Goal: Task Accomplishment & Management: Complete application form

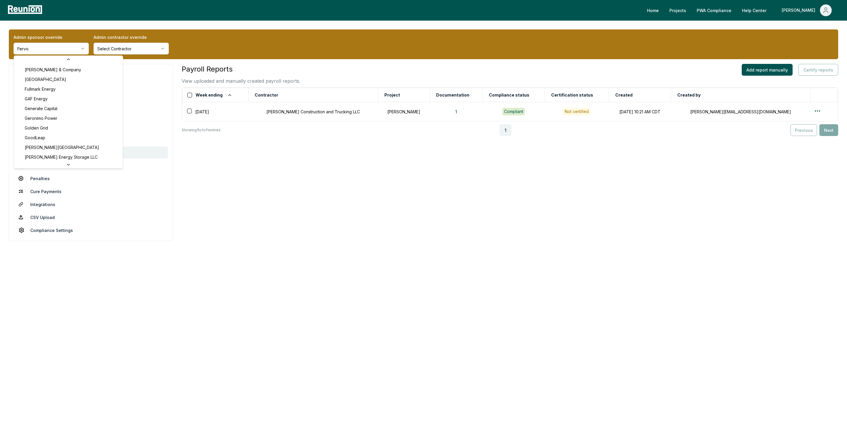
scroll to position [989, 0]
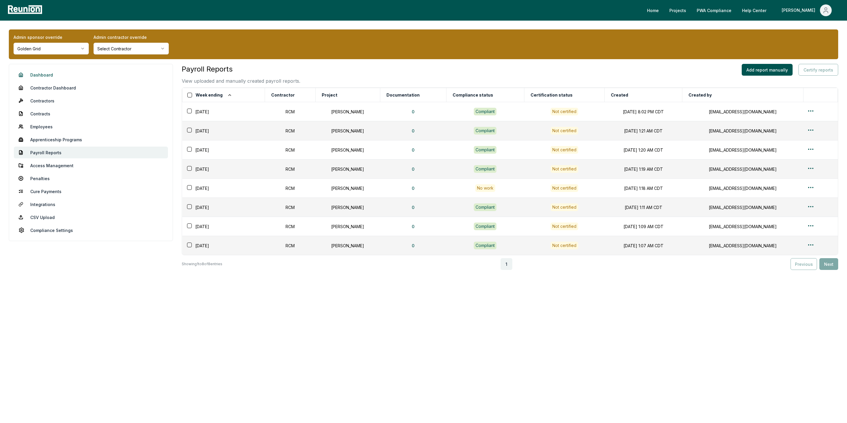
click at [35, 77] on link "Dashboard" at bounding box center [91, 75] width 154 height 12
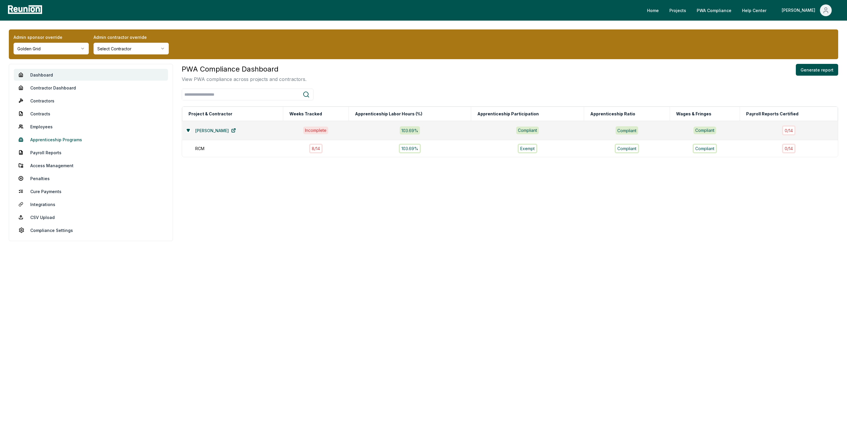
click at [39, 139] on link "Apprenticeship Programs" at bounding box center [91, 140] width 154 height 12
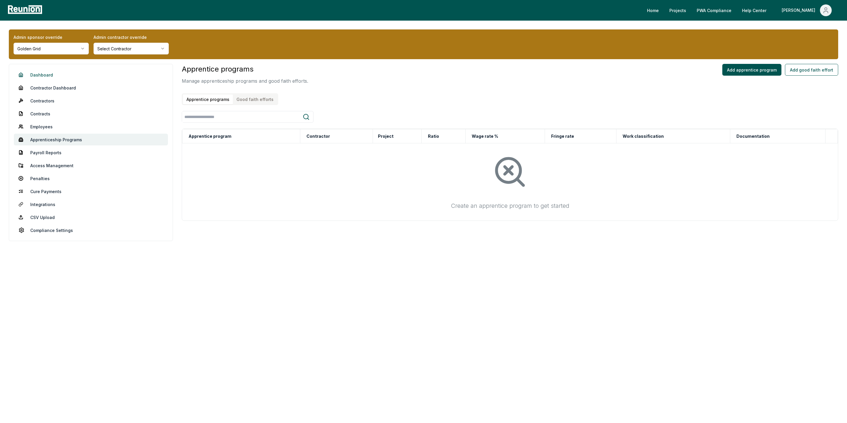
click at [37, 74] on link "Dashboard" at bounding box center [91, 75] width 154 height 12
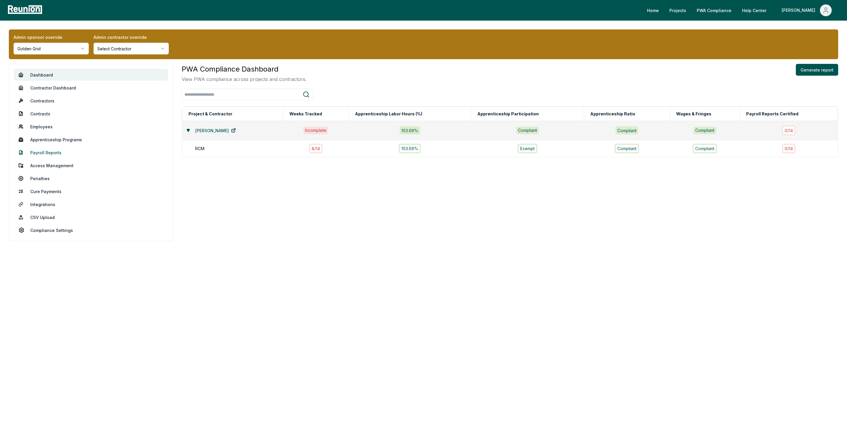
click at [43, 149] on link "Payroll Reports" at bounding box center [91, 153] width 154 height 12
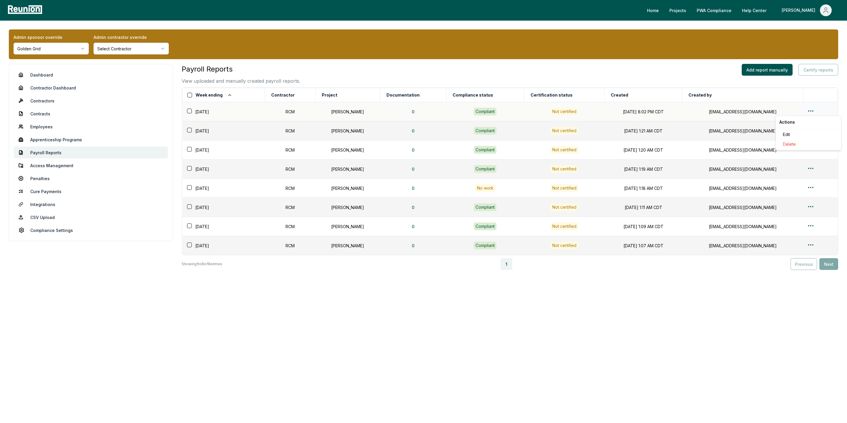
click at [810, 111] on html "Please visit us on your desktop We're working on making our marketplace mobile-…" at bounding box center [423, 211] width 847 height 423
click at [790, 135] on div "Edit" at bounding box center [809, 134] width 56 height 10
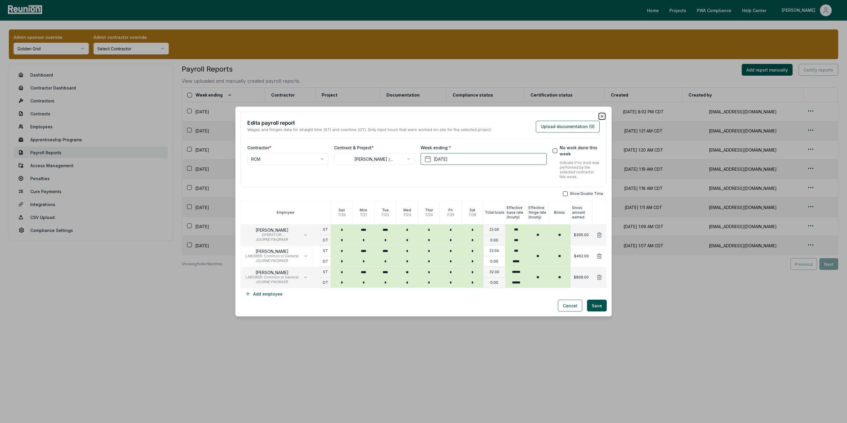
click at [602, 115] on icon "button" at bounding box center [602, 116] width 5 height 5
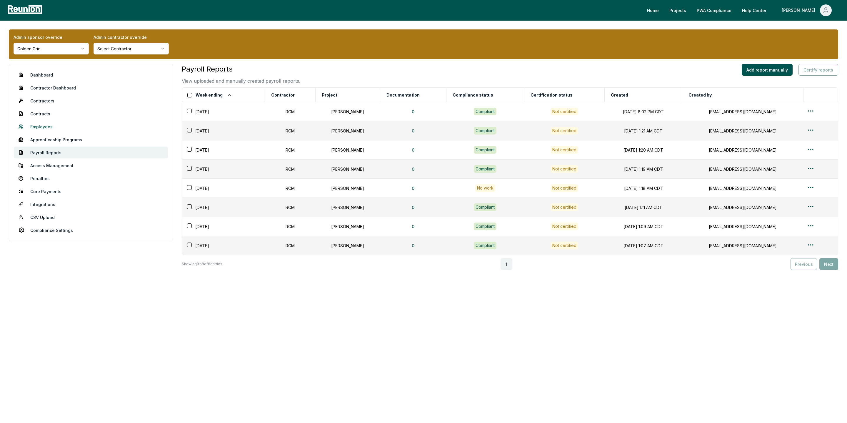
click at [46, 129] on link "Employees" at bounding box center [91, 127] width 154 height 12
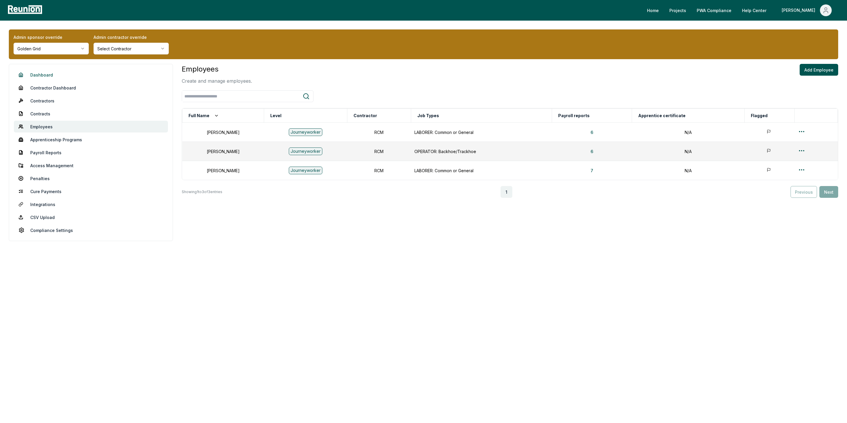
click at [40, 73] on link "Dashboard" at bounding box center [91, 75] width 154 height 12
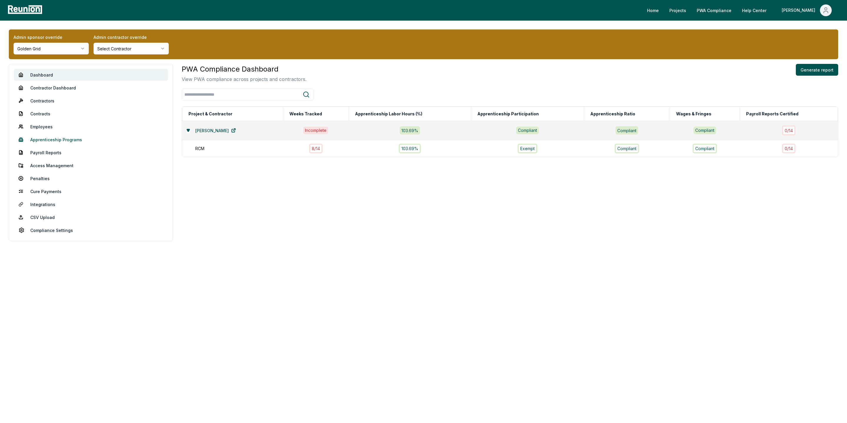
click at [45, 139] on link "Apprenticeship Programs" at bounding box center [91, 140] width 154 height 12
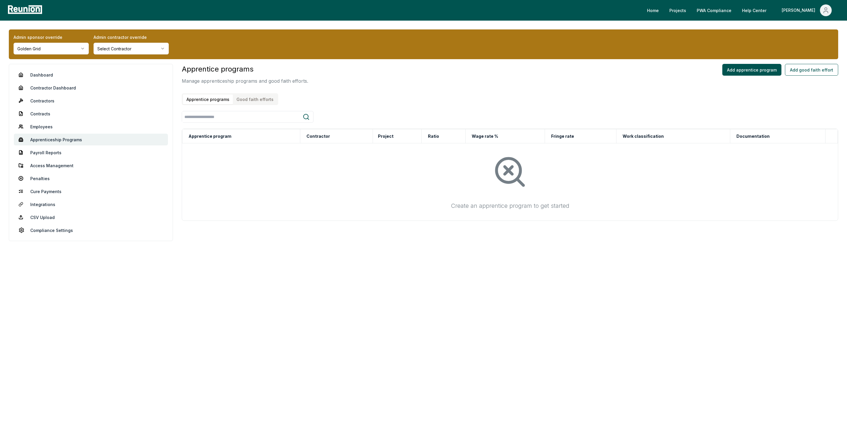
click at [255, 104] on div "Apprentice programs Good faith efforts" at bounding box center [230, 99] width 97 height 12
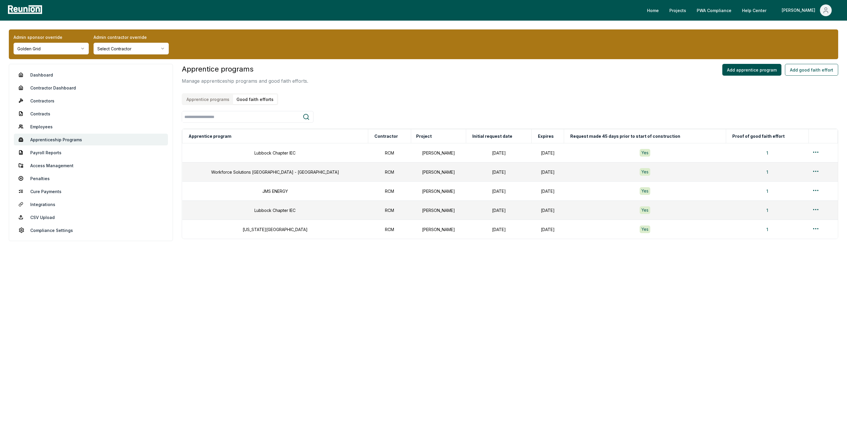
click at [250, 96] on button "Good faith efforts" at bounding box center [255, 99] width 44 height 10
click at [46, 78] on link "Dashboard" at bounding box center [91, 75] width 154 height 12
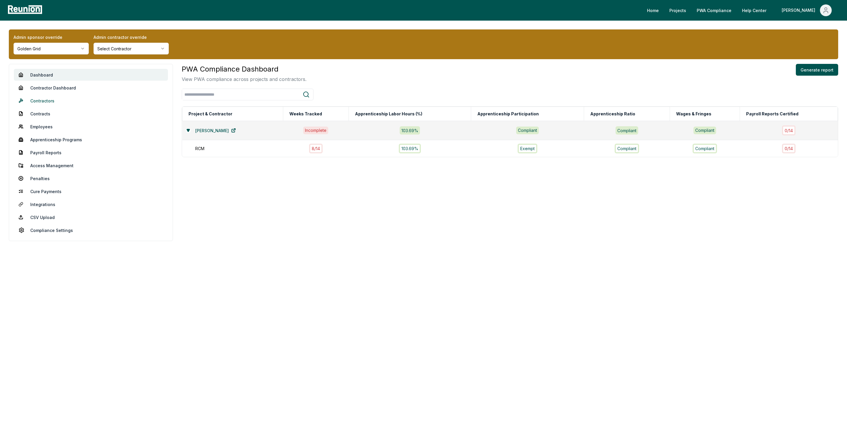
click at [41, 99] on link "Contractors" at bounding box center [91, 101] width 154 height 12
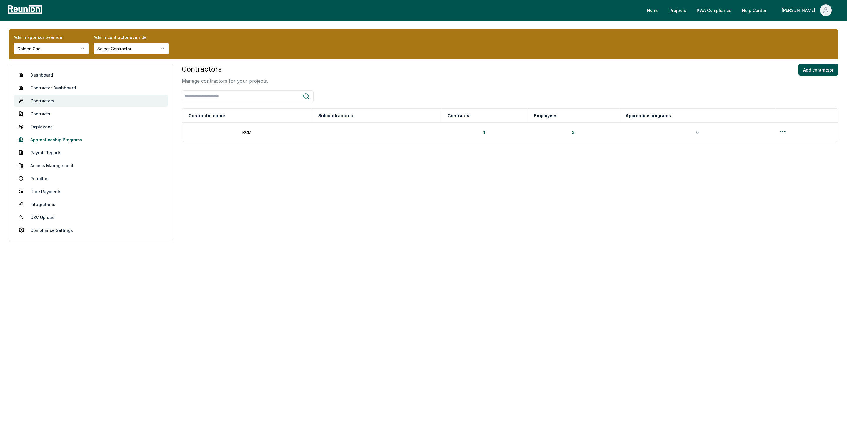
click at [54, 141] on link "Apprenticeship Programs" at bounding box center [91, 140] width 154 height 12
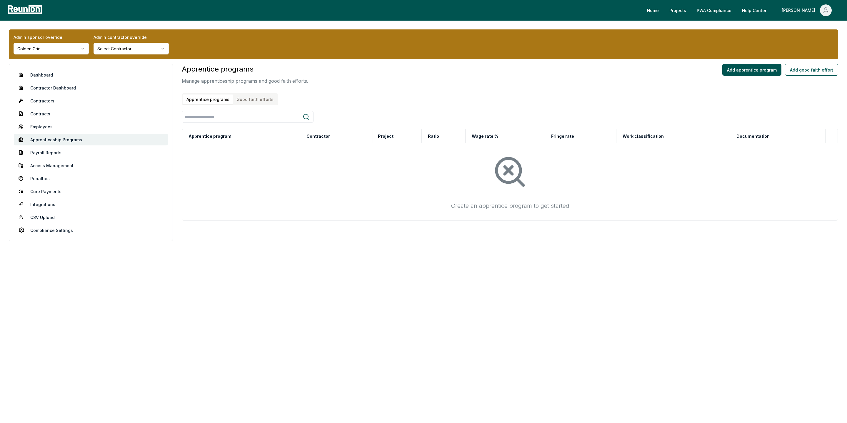
click at [258, 98] on button "Good faith efforts" at bounding box center [255, 99] width 44 height 10
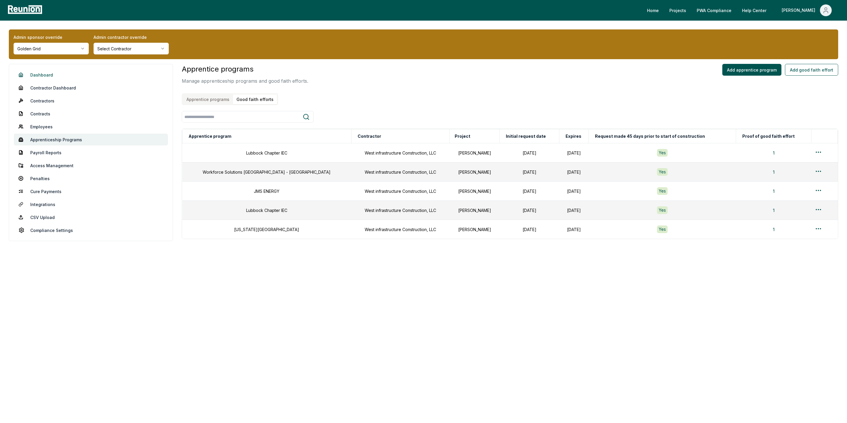
click at [39, 75] on link "Dashboard" at bounding box center [91, 75] width 154 height 12
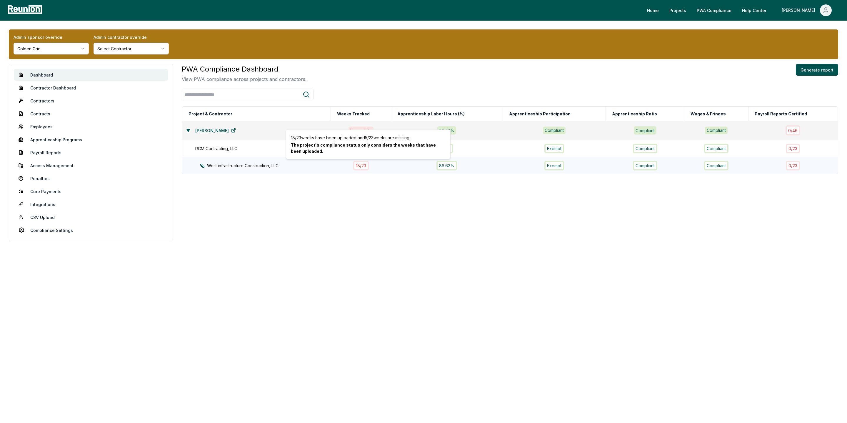
click at [364, 166] on div "18 / 23" at bounding box center [361, 166] width 16 height 10
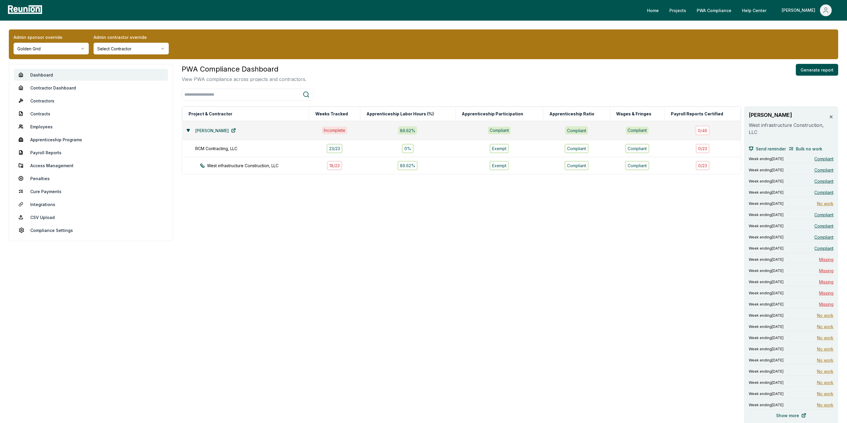
click at [835, 121] on div "Knapp BESS West infrastructure Construction, LLC Send reminder Bulk no work Wee…" at bounding box center [791, 266] width 94 height 320
click at [834, 118] on div "Knapp BESS West infrastructure Construction, LLC Send reminder Bulk no work Wee…" at bounding box center [791, 266] width 94 height 320
click at [829, 115] on icon at bounding box center [831, 116] width 5 height 5
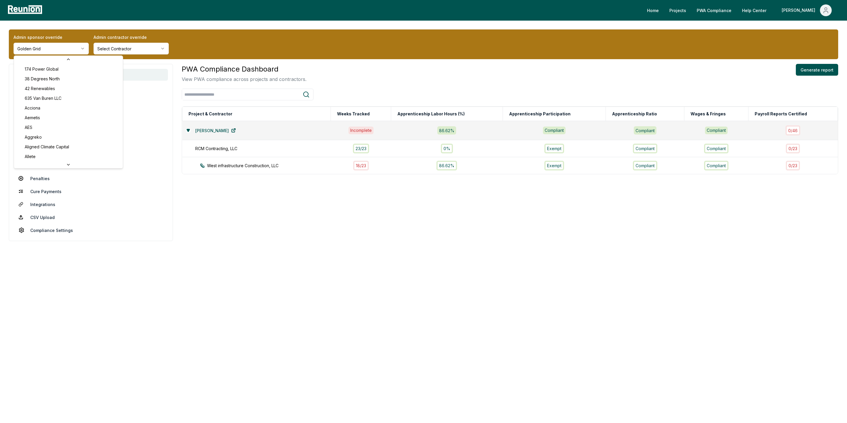
click at [49, 48] on html "Please visit us on your desktop We're working on making our marketplace mobile-…" at bounding box center [423, 211] width 847 height 423
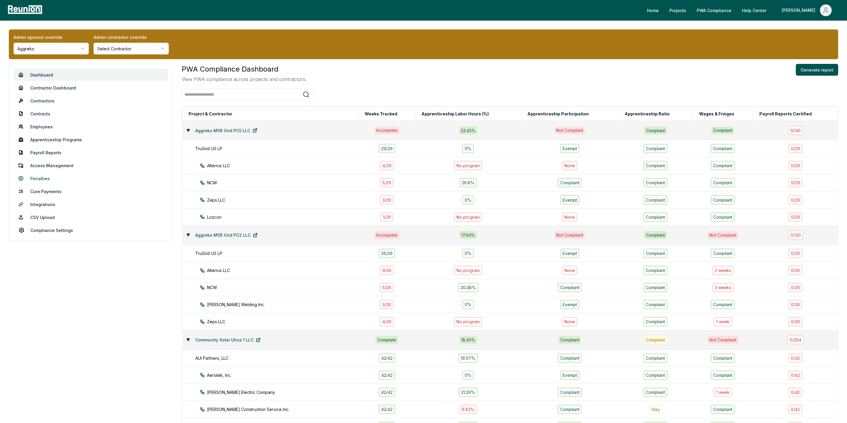
click at [55, 182] on link "Penalties" at bounding box center [91, 178] width 154 height 12
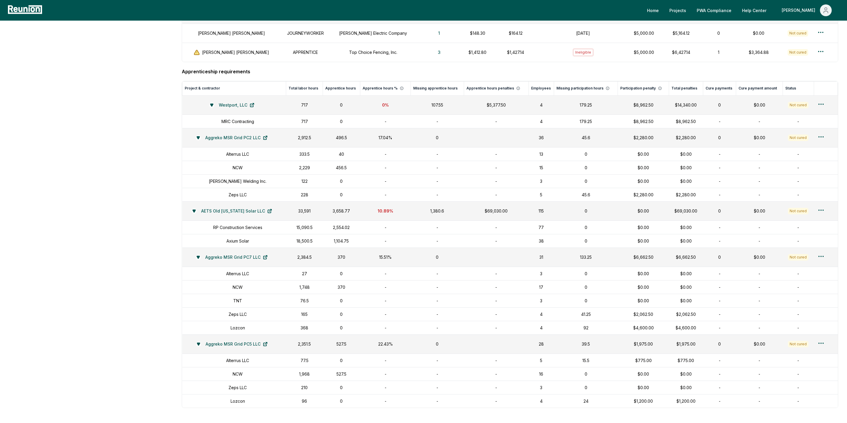
scroll to position [557, 0]
click at [801, 244] on div "Create labor hours cure payment" at bounding box center [815, 241] width 56 height 16
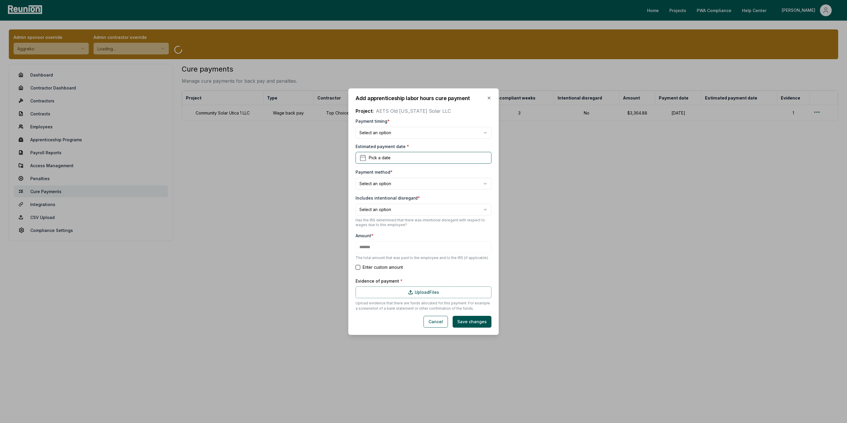
click at [373, 136] on body "**********" at bounding box center [423, 211] width 847 height 423
select select "**********"
type input "*******"
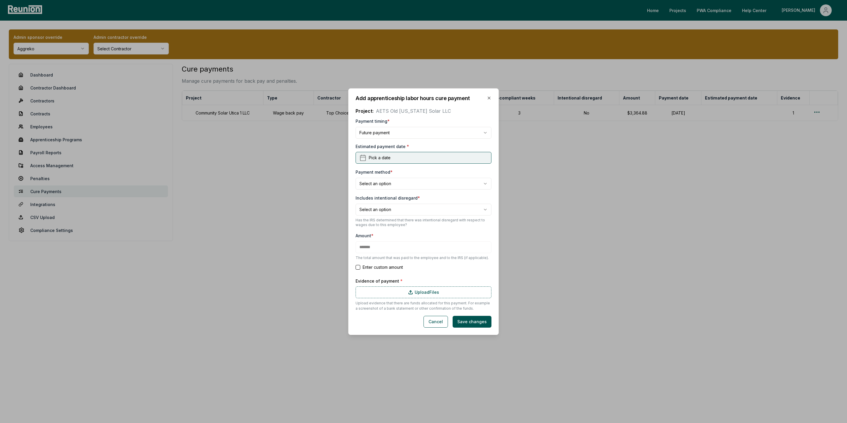
click at [381, 157] on span "Pick a date" at bounding box center [380, 157] width 22 height 6
click at [430, 174] on icon "Go to next month" at bounding box center [428, 174] width 5 height 5
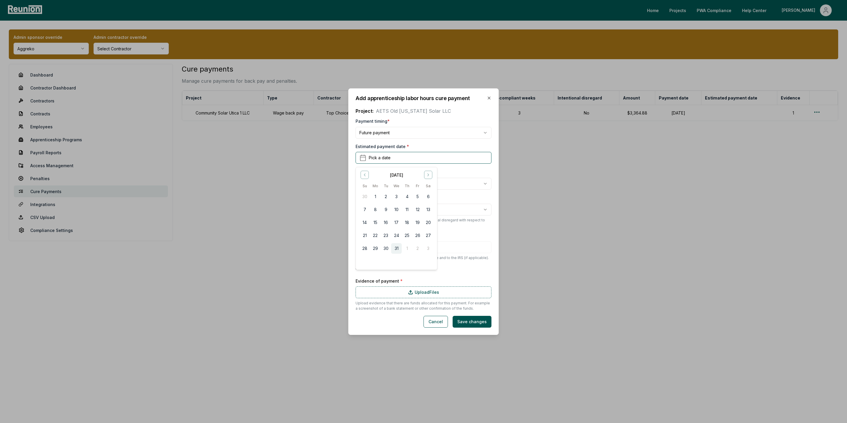
click at [400, 248] on button "31" at bounding box center [396, 248] width 11 height 11
click at [395, 184] on body "**********" at bounding box center [423, 211] width 847 height 423
select select "**********"
click at [391, 213] on body "**********" at bounding box center [423, 211] width 847 height 423
select select "*****"
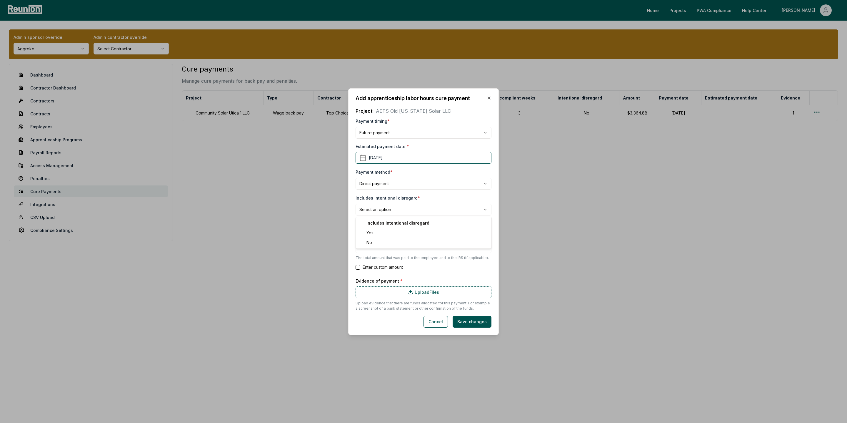
type input "*******"
click at [378, 291] on label "Upload Files" at bounding box center [424, 292] width 136 height 12
click at [0, 0] on input "Upload Files" at bounding box center [0, 0] width 0 height 0
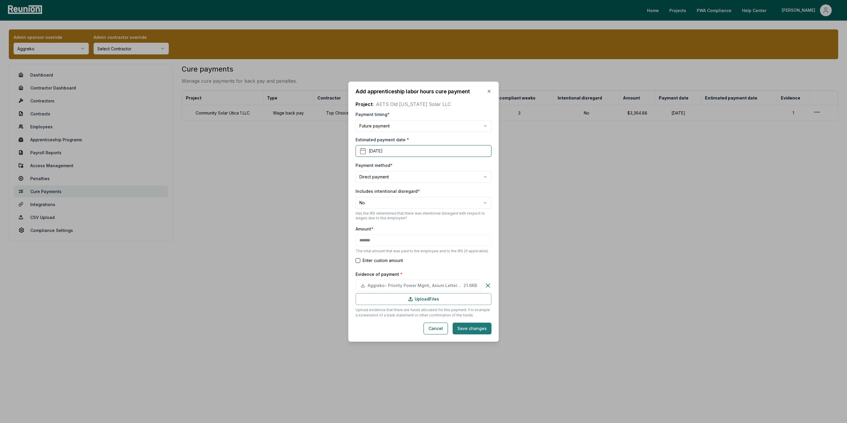
click at [474, 327] on button "Save changes" at bounding box center [472, 328] width 39 height 12
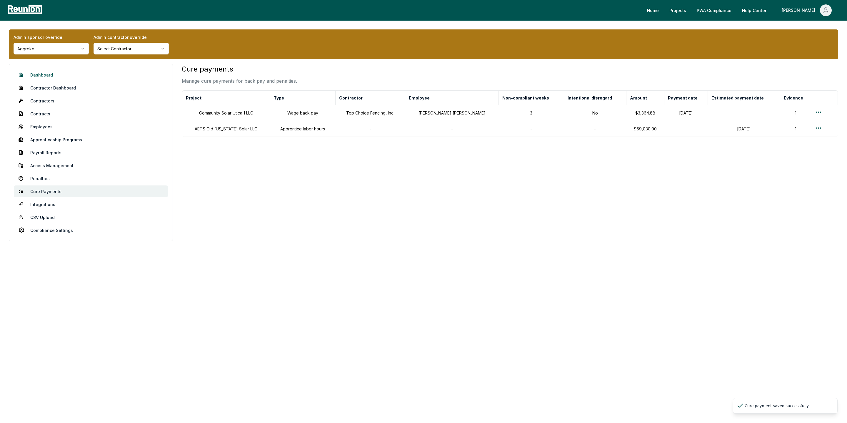
click at [51, 79] on link "Dashboard" at bounding box center [91, 75] width 154 height 12
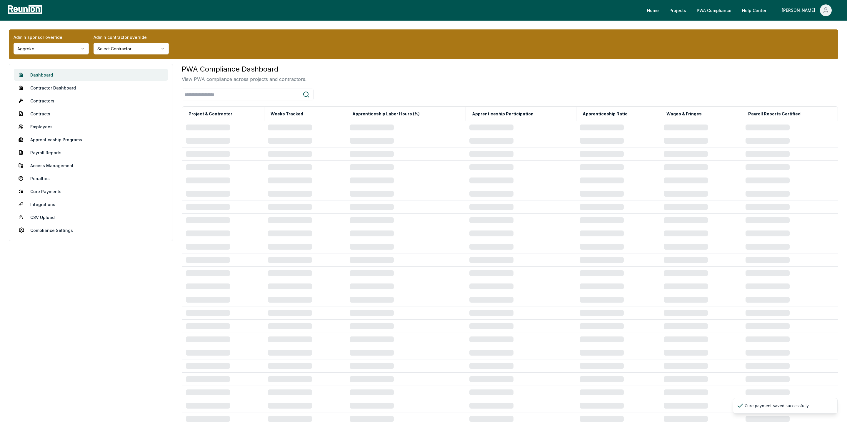
click at [45, 78] on link "Dashboard" at bounding box center [91, 75] width 154 height 12
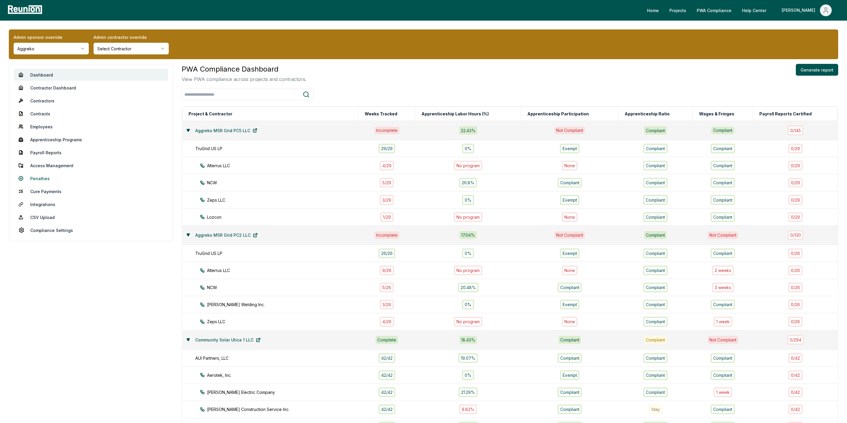
click at [41, 175] on link "Penalties" at bounding box center [91, 178] width 154 height 12
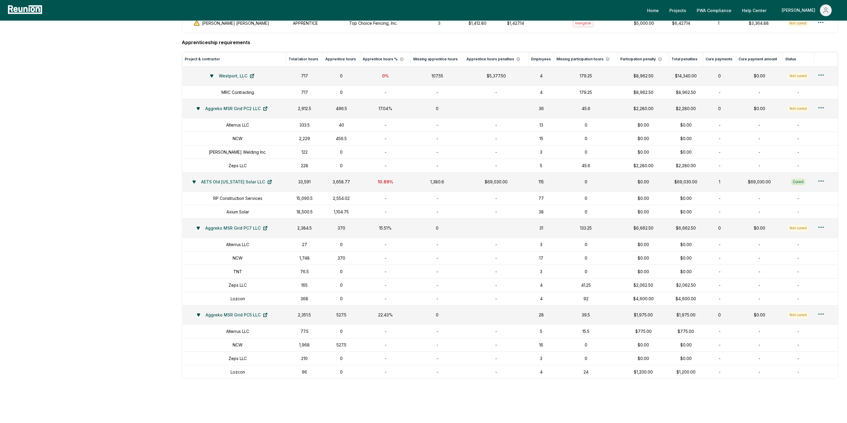
scroll to position [589, 0]
